Goal: Information Seeking & Learning: Learn about a topic

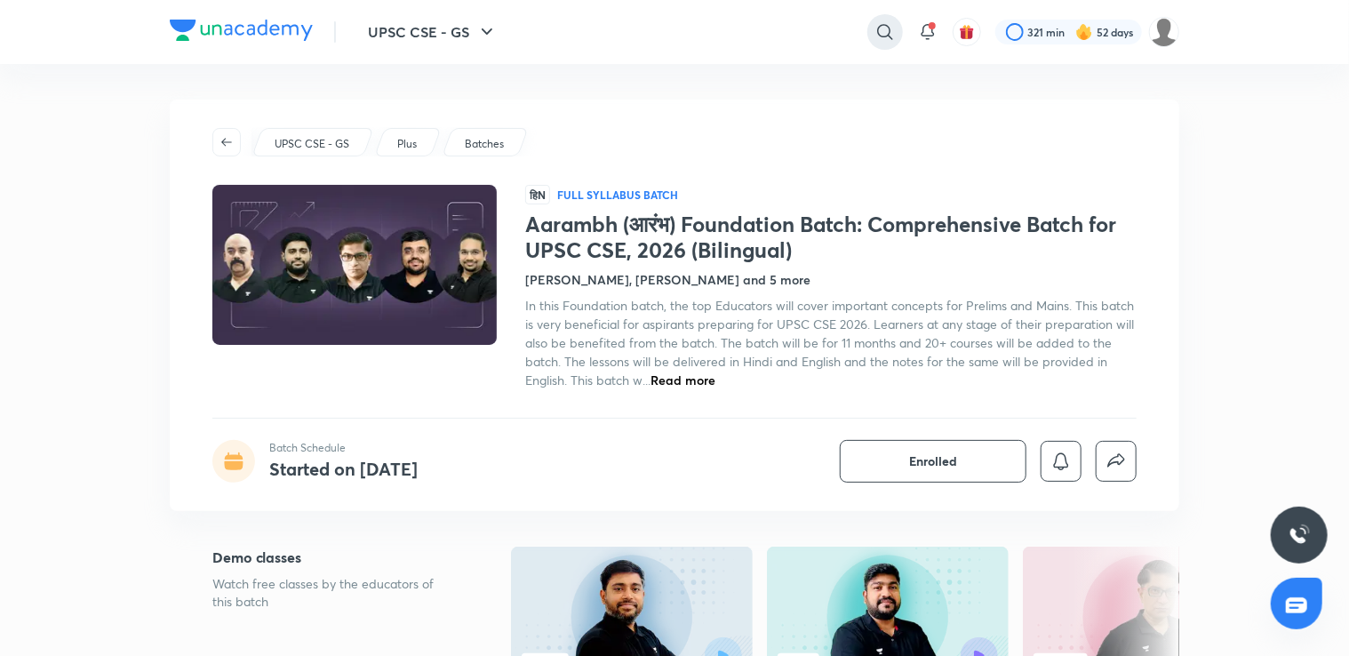
click at [885, 33] on icon at bounding box center [884, 31] width 21 height 21
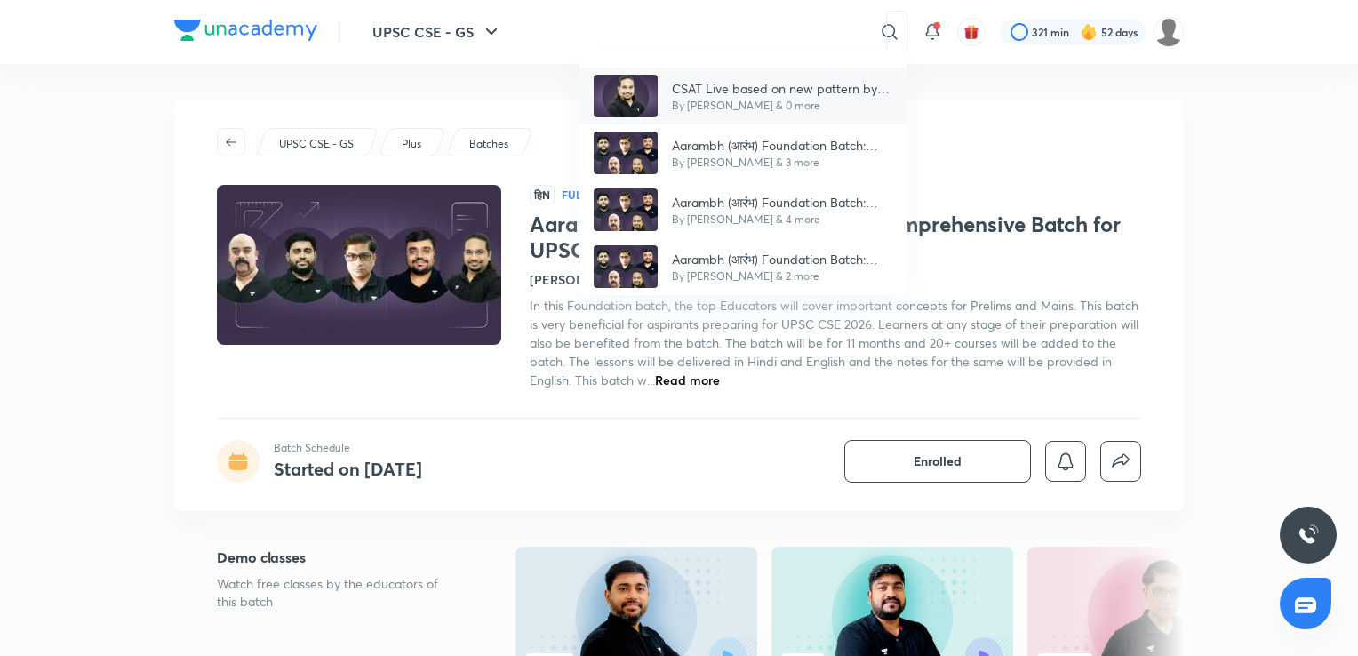
click at [833, 84] on p "CSAT Live based on new pattern by [PERSON_NAME]" at bounding box center [782, 88] width 220 height 19
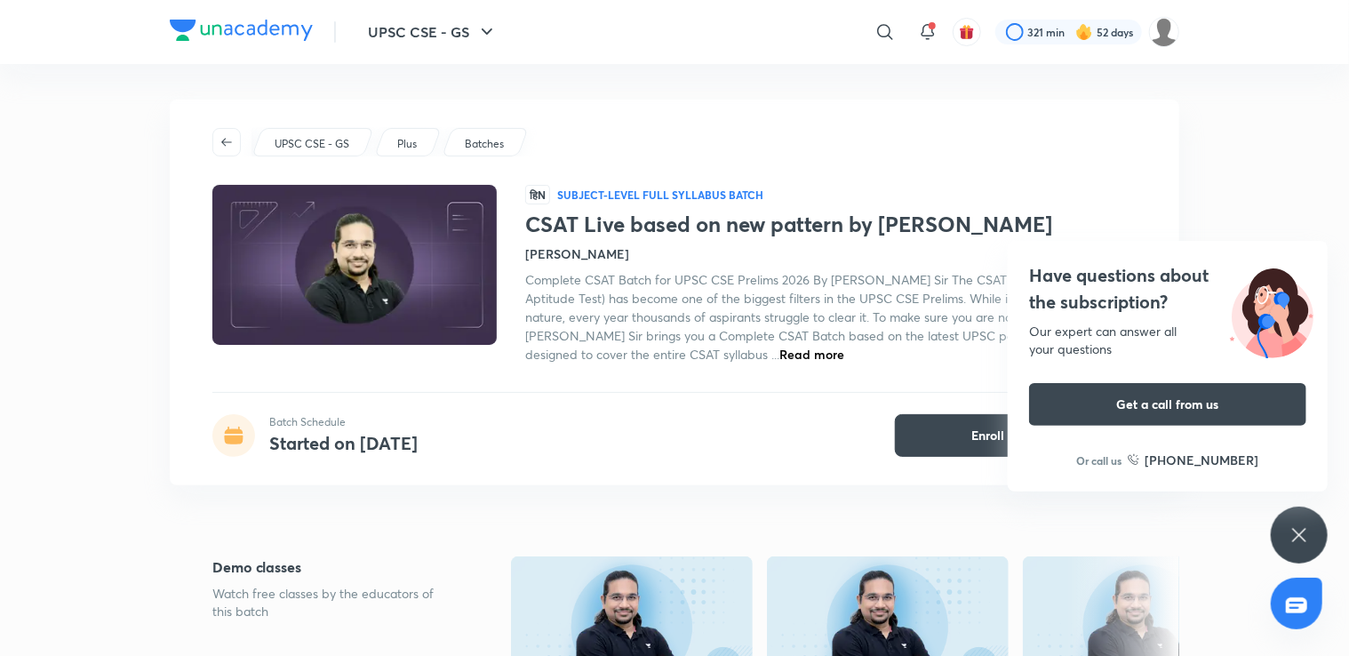
click at [1309, 524] on icon at bounding box center [1298, 534] width 21 height 21
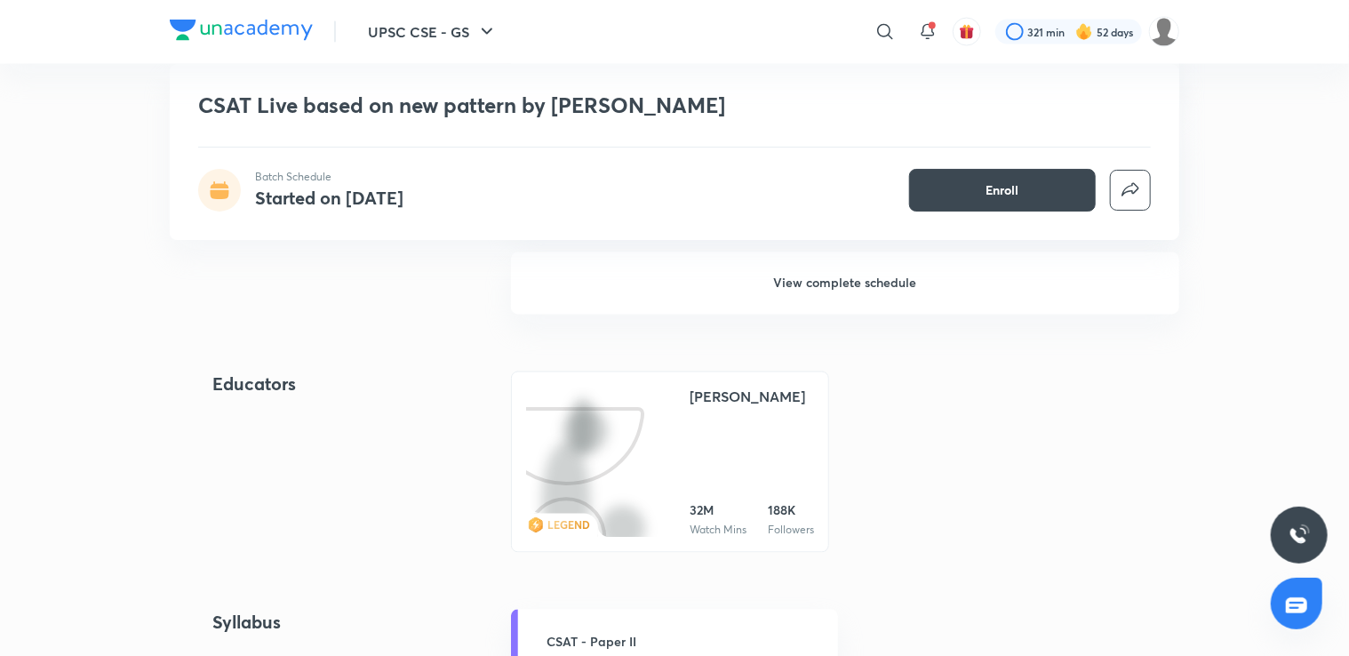
scroll to position [1603, 0]
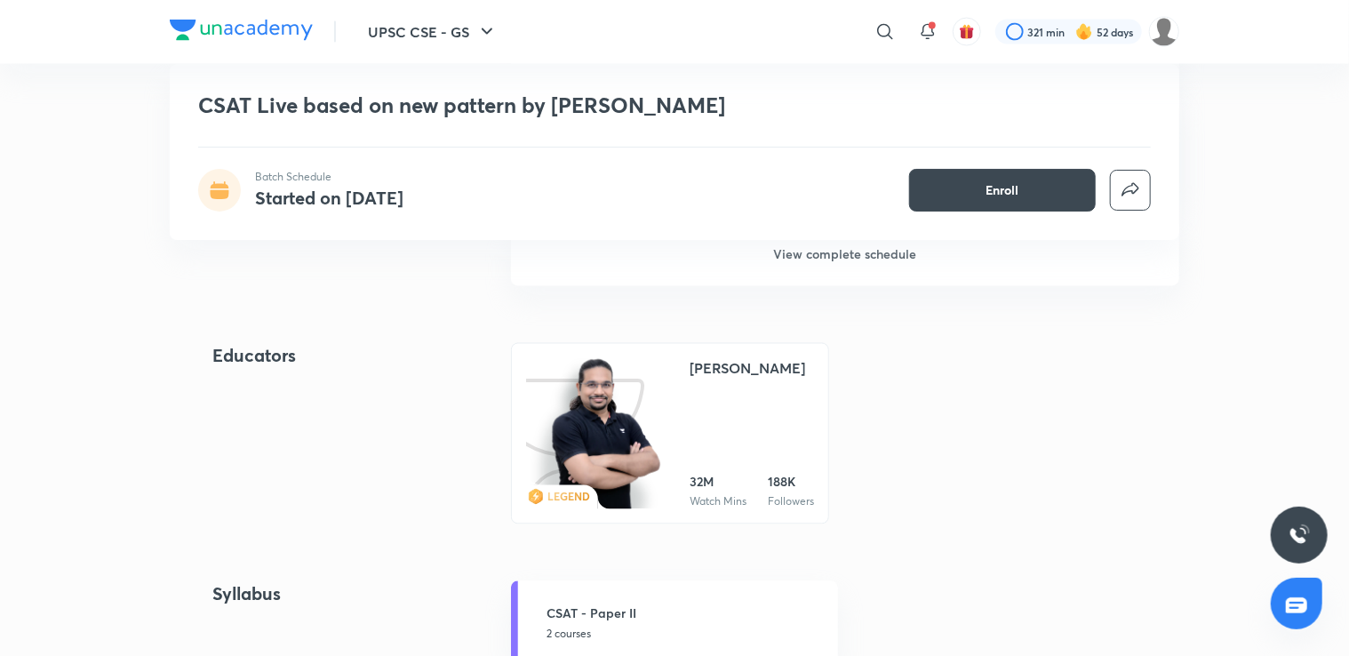
click at [979, 257] on h6 "View complete schedule" at bounding box center [845, 255] width 668 height 62
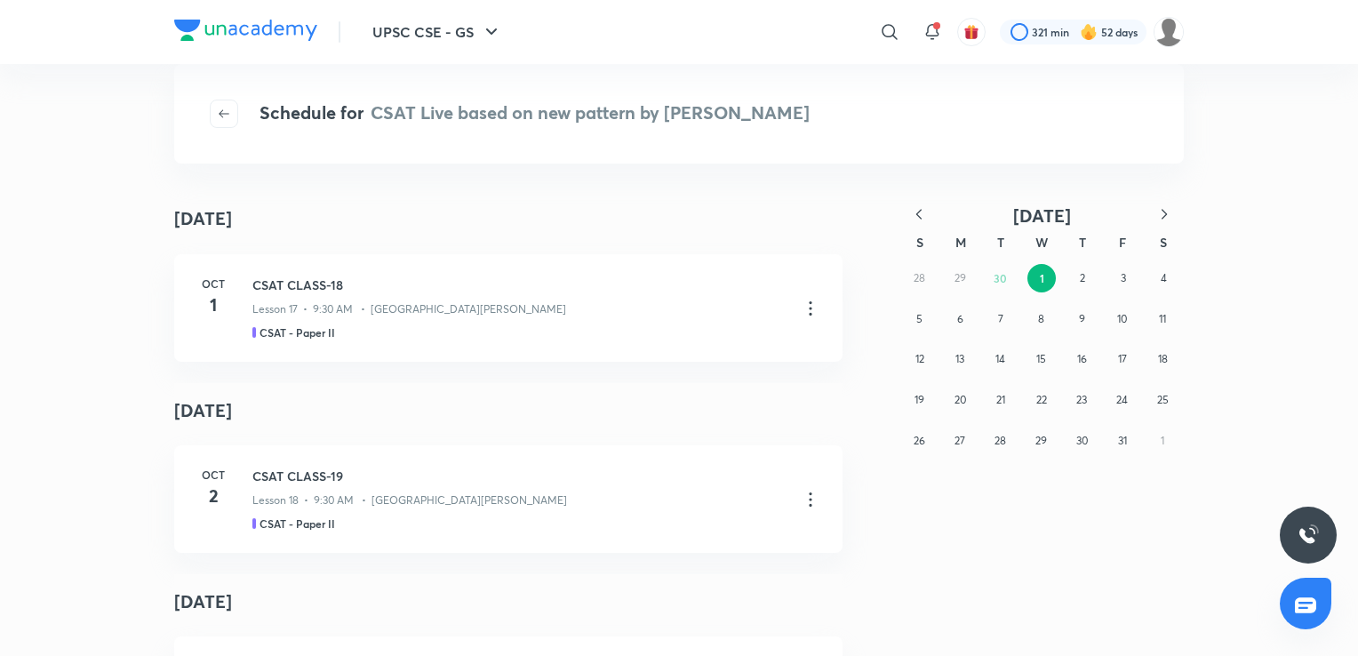
click at [917, 208] on icon "button" at bounding box center [919, 214] width 18 height 18
click at [1001, 345] on button "12" at bounding box center [1000, 359] width 28 height 28
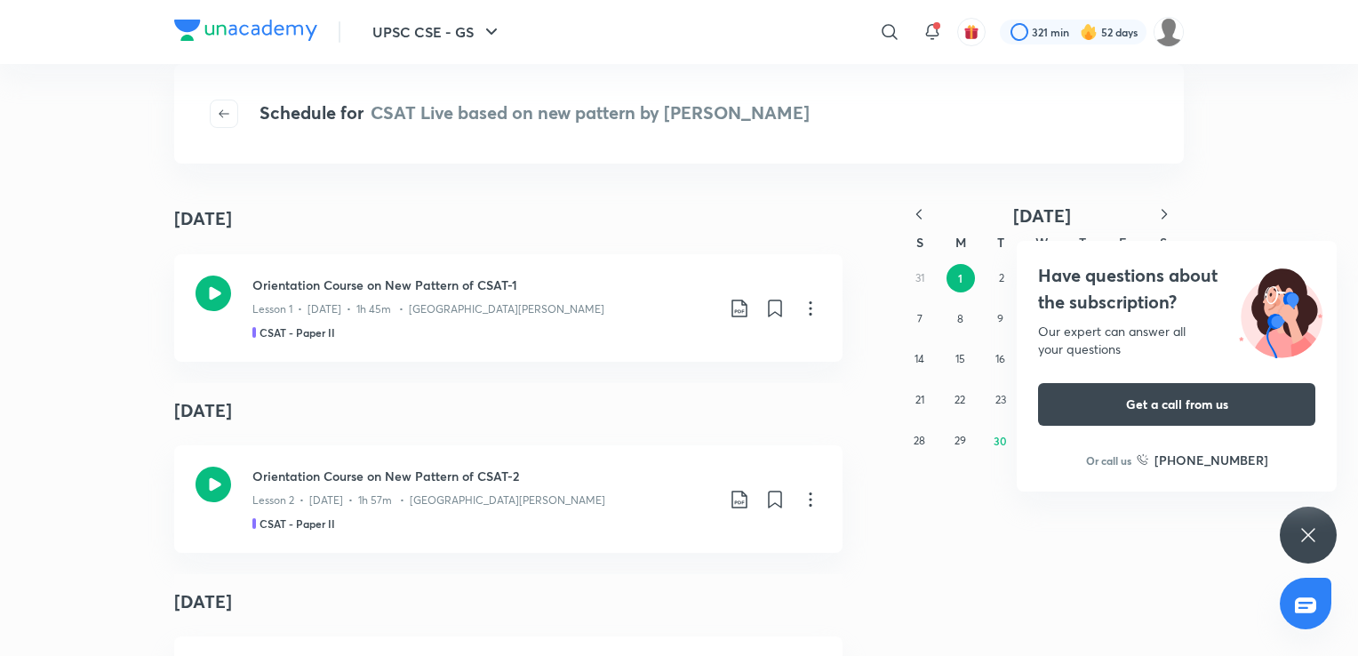
click at [1313, 528] on icon at bounding box center [1307, 534] width 21 height 21
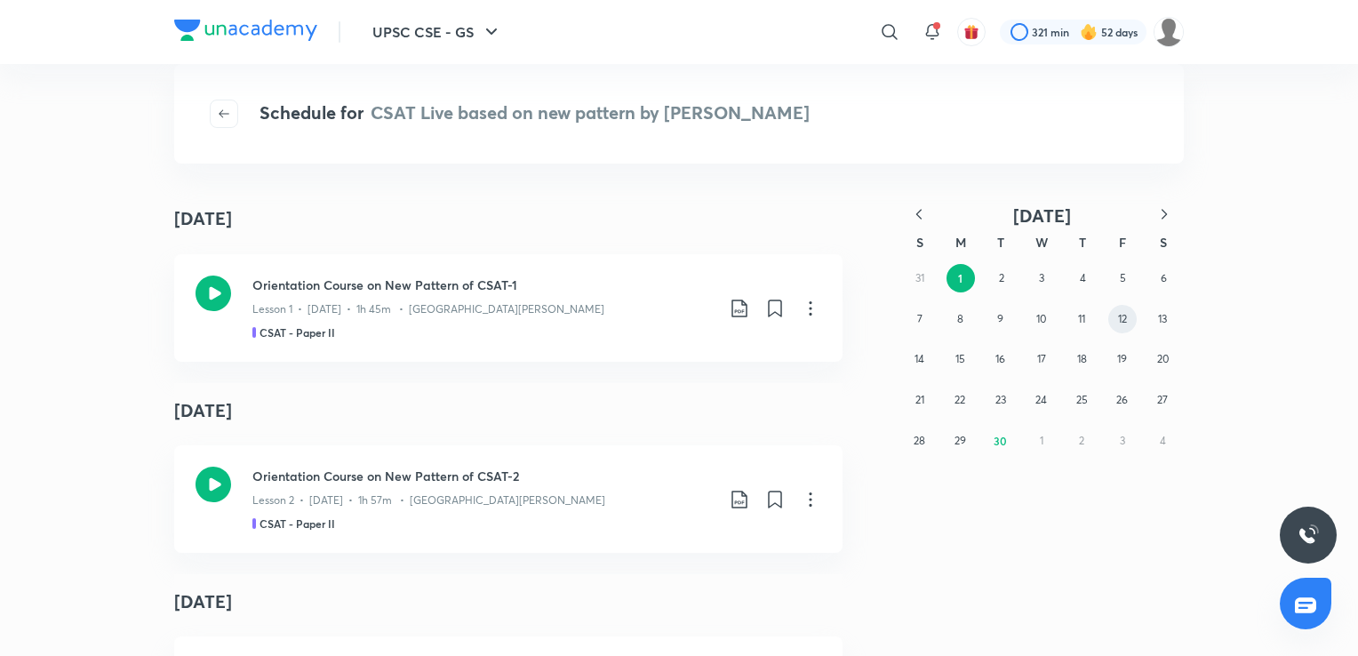
click at [1119, 317] on abbr "12" at bounding box center [1122, 318] width 9 height 13
click at [495, 510] on div "CSAT CLASS-6 Lesson 6 • [DATE] • 1h 53m • [PERSON_NAME] CSAT - Paper II" at bounding box center [483, 498] width 462 height 65
